Goal: Find specific page/section: Find specific page/section

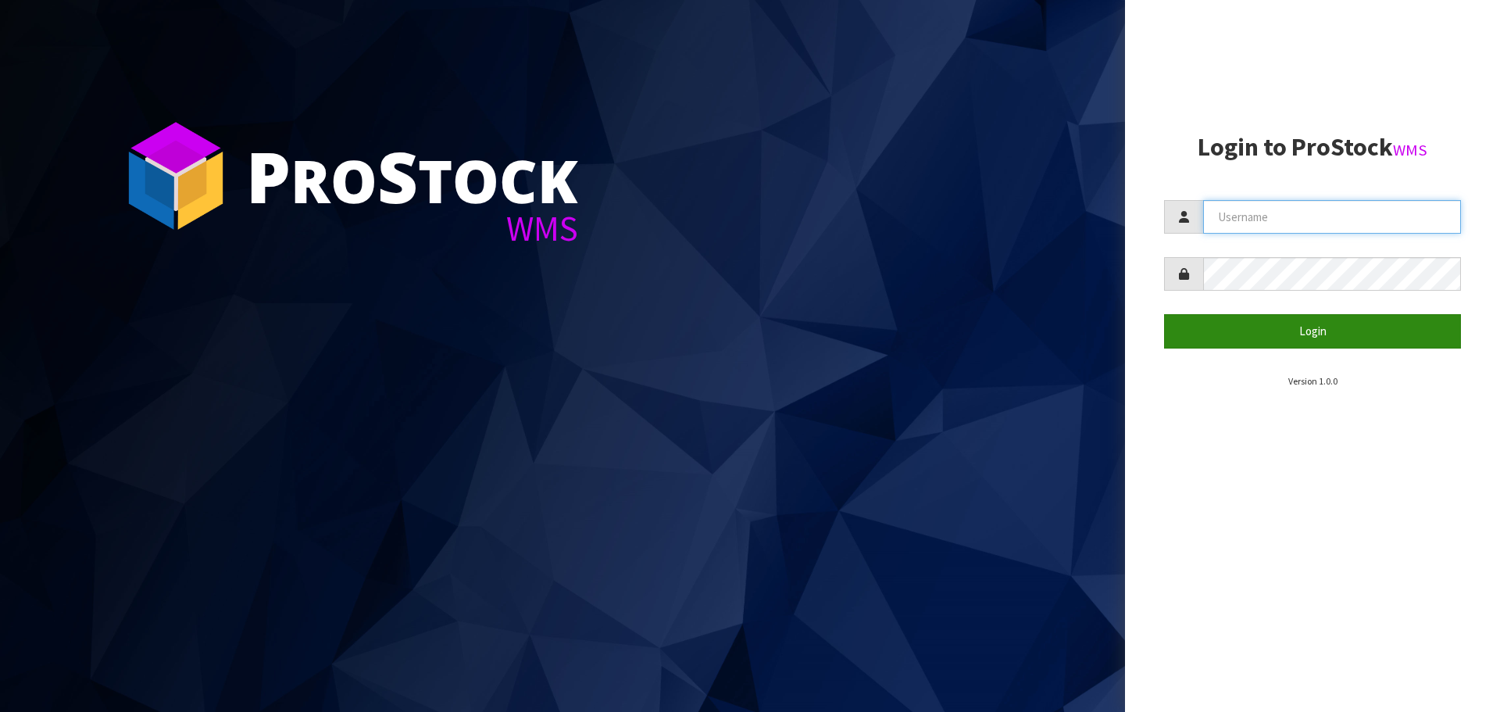
type input "[EMAIL_ADDRESS][DOMAIN_NAME]"
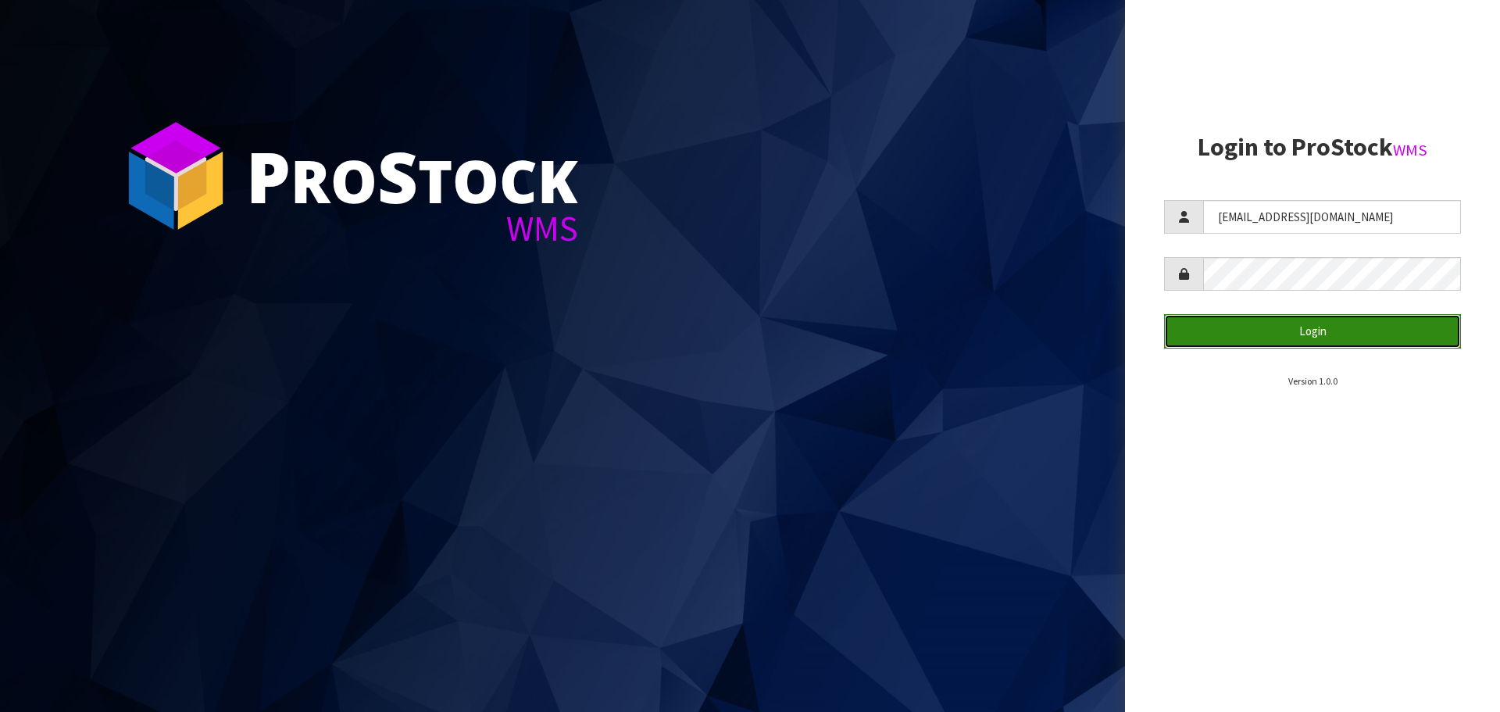
click at [1308, 328] on button "Login" at bounding box center [1312, 331] width 297 height 34
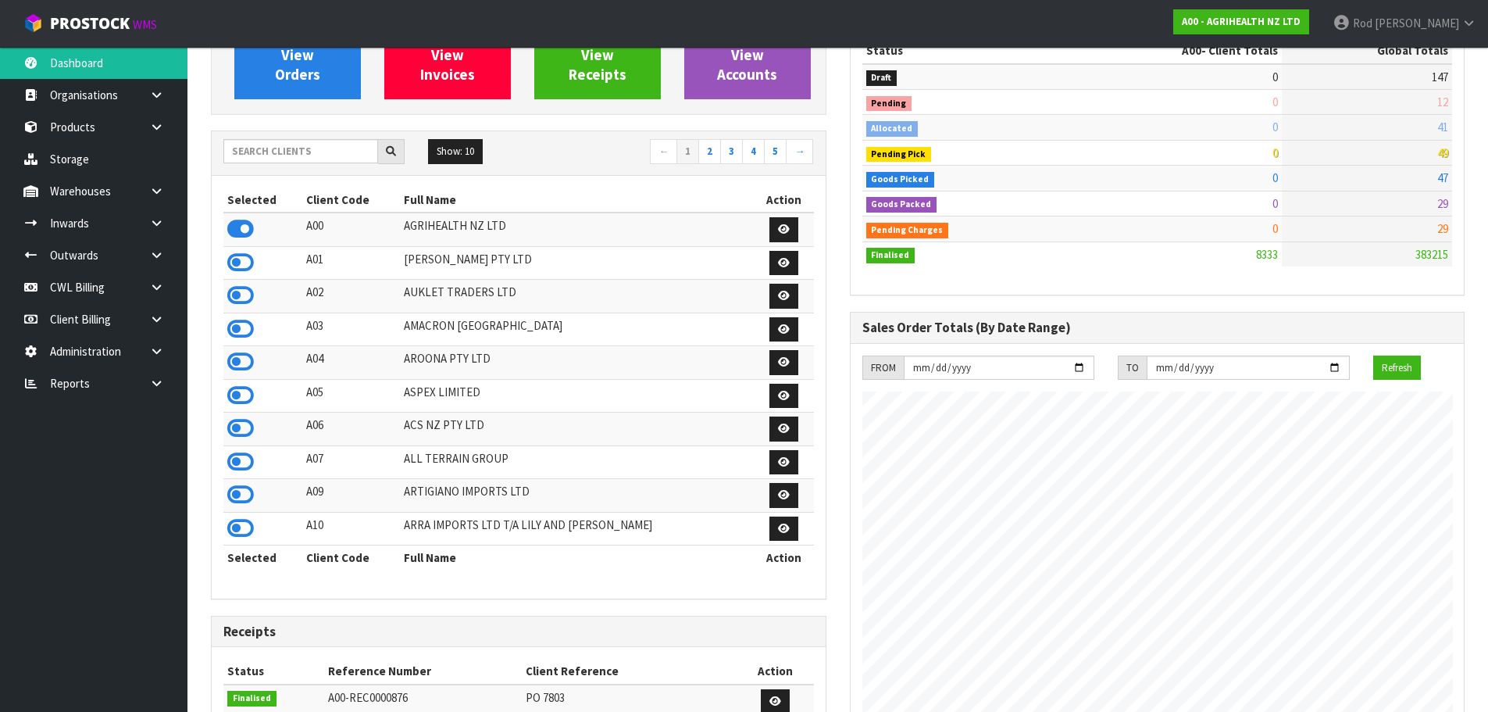
scroll to position [684, 0]
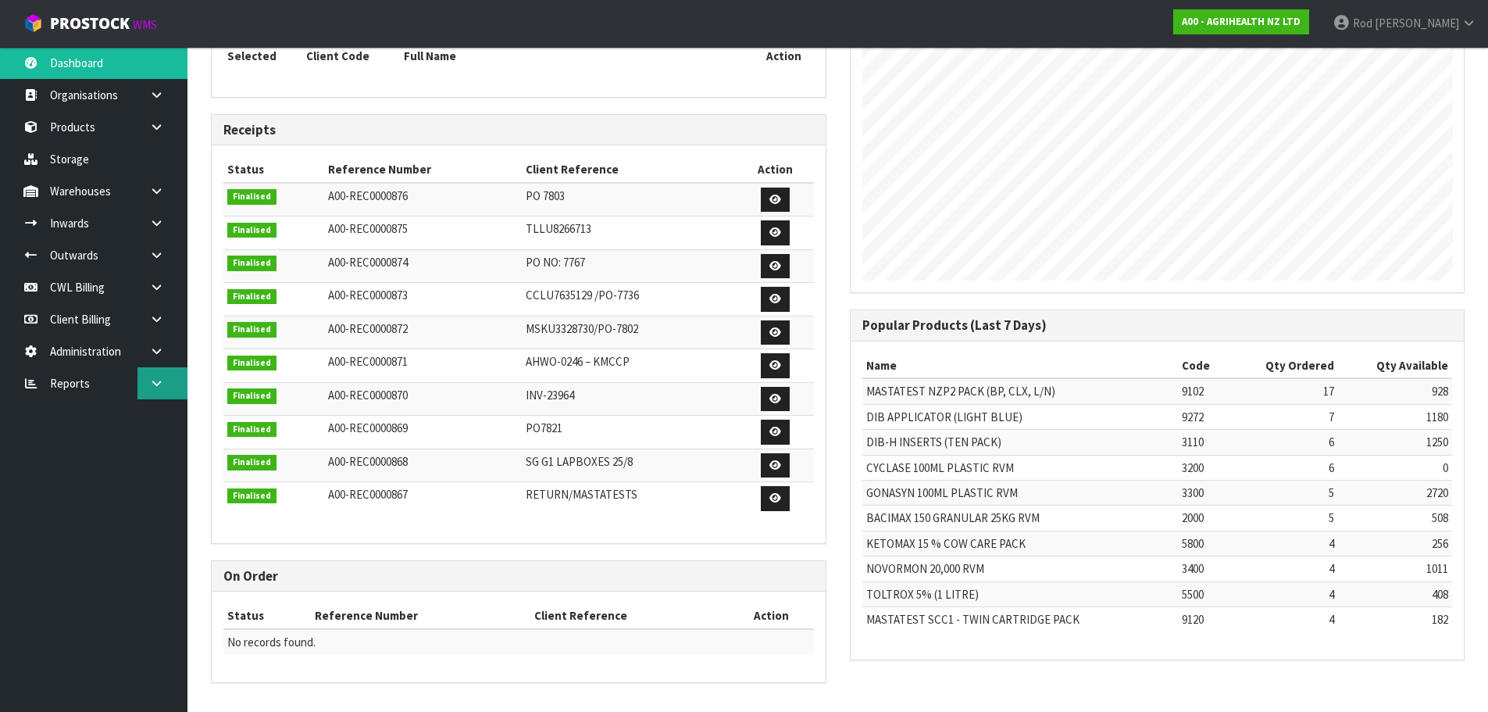
click at [167, 387] on link at bounding box center [162, 383] width 50 height 32
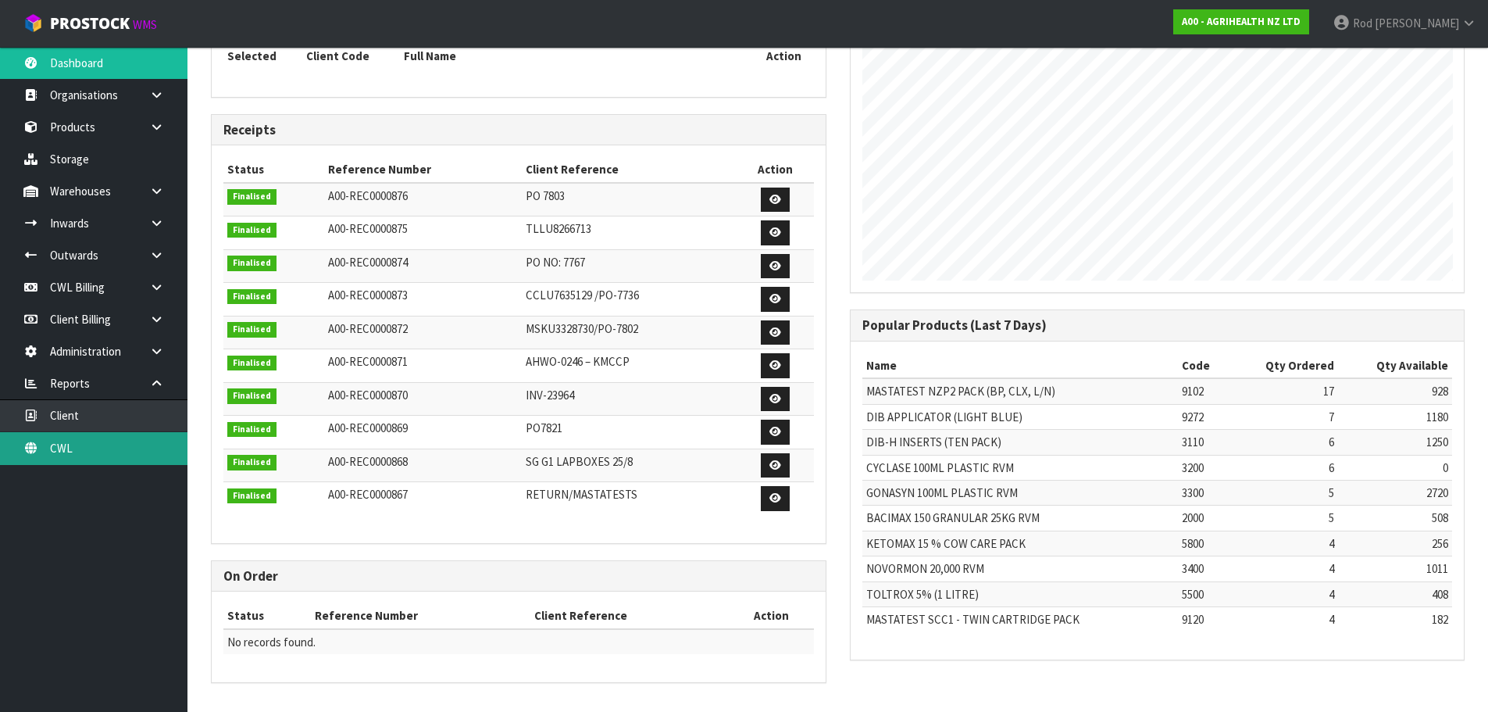
click at [45, 445] on link "CWL" at bounding box center [93, 448] width 187 height 32
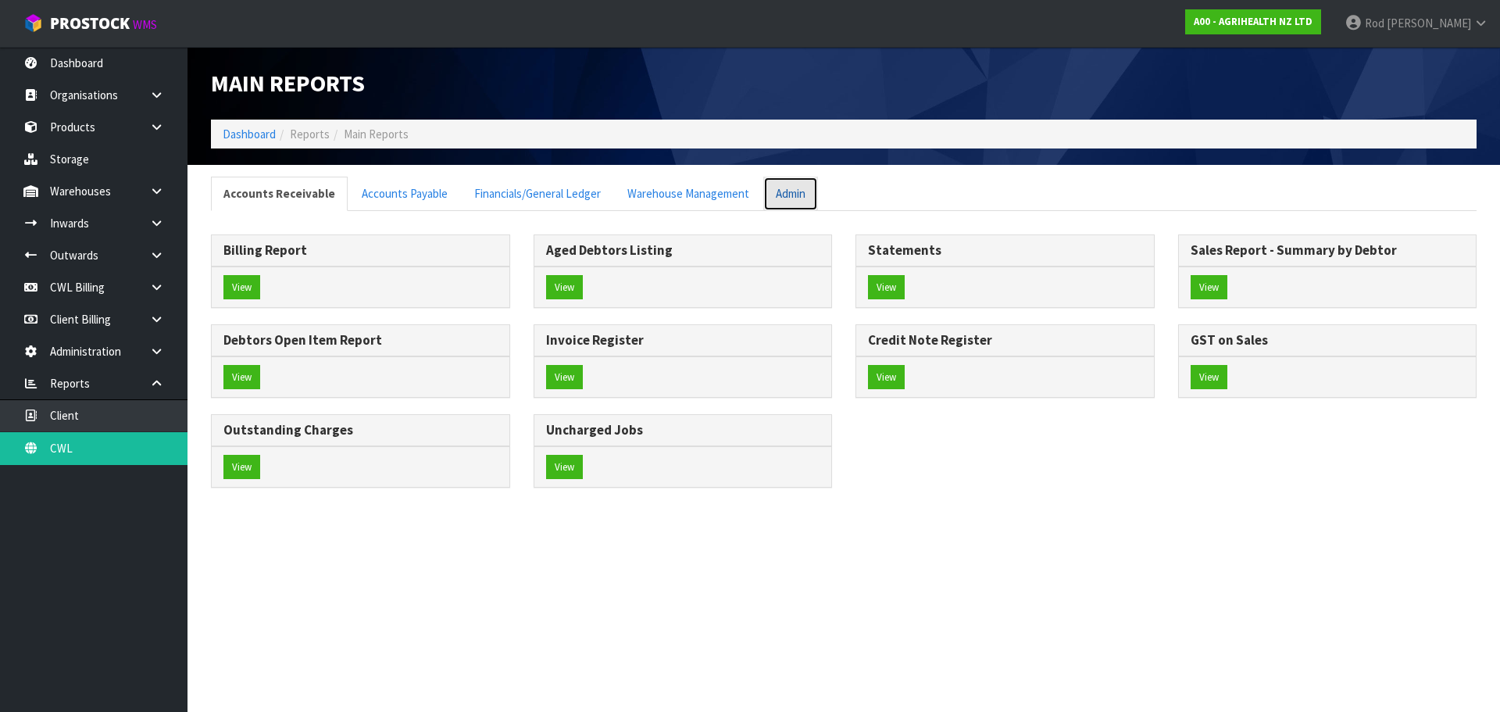
click at [780, 195] on link "Admin" at bounding box center [790, 194] width 55 height 34
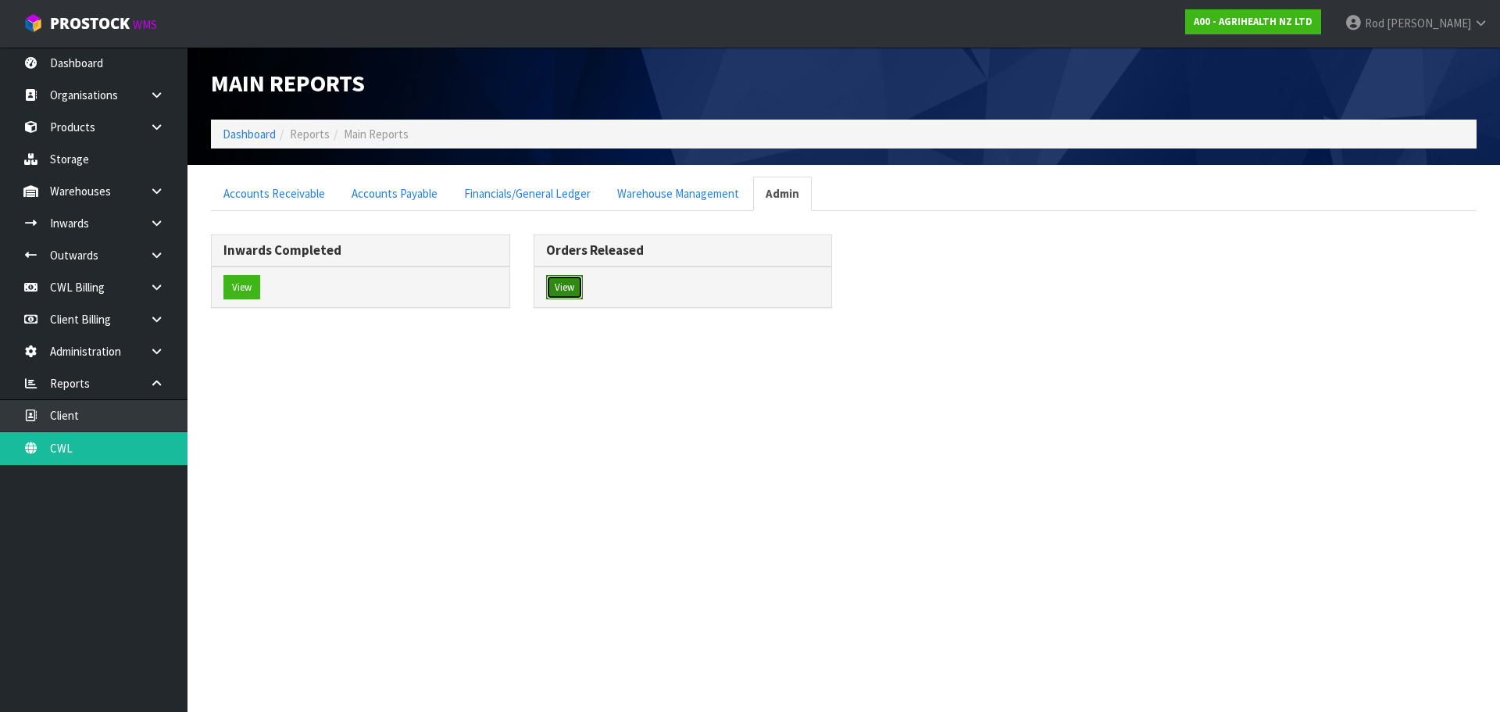
click at [566, 287] on button "View" at bounding box center [564, 287] width 37 height 25
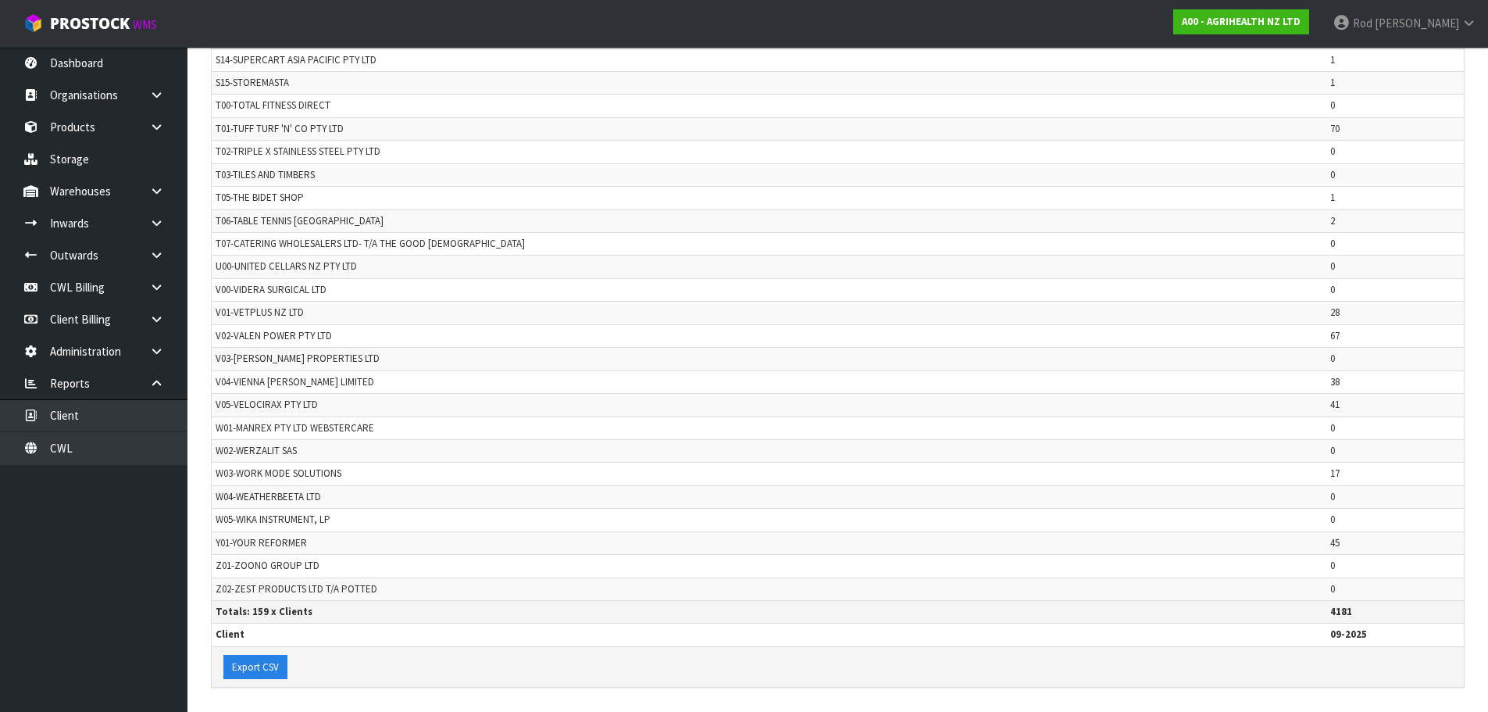
scroll to position [3678, 0]
